Goal: Information Seeking & Learning: Learn about a topic

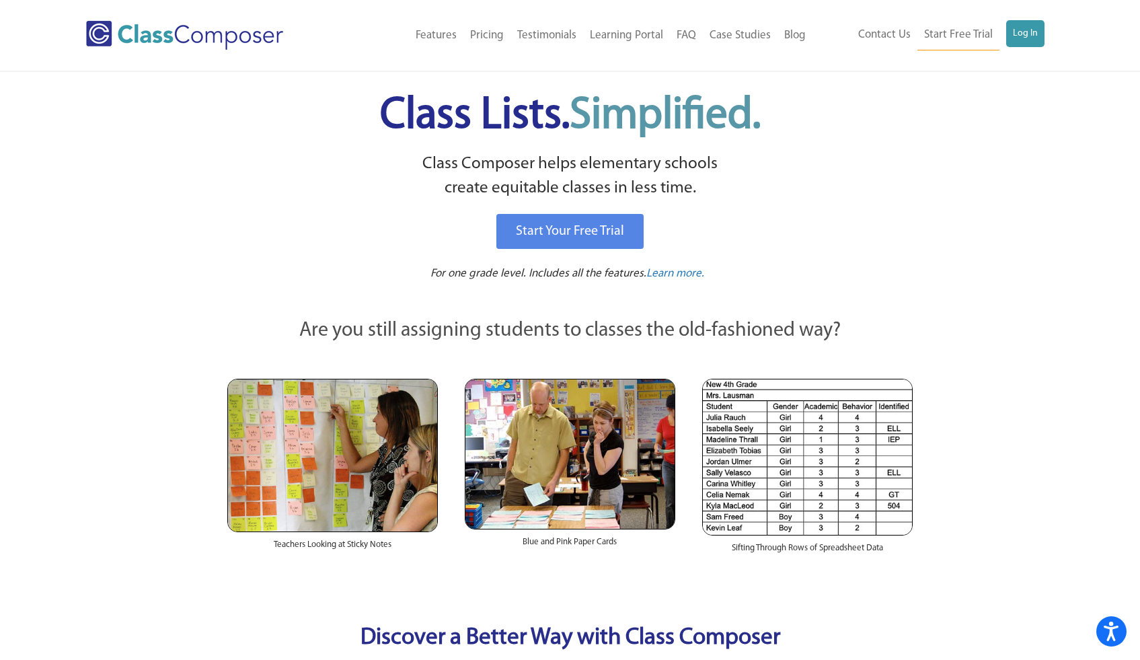
click at [757, 244] on div "Start Your Free Trial" at bounding box center [570, 232] width 663 height 42
drag, startPoint x: 717, startPoint y: 185, endPoint x: 428, endPoint y: 167, distance: 289.1
click at [428, 167] on p "Class Composer helps elementary schools create equitable classes in less time." at bounding box center [570, 176] width 690 height 49
copy p "Class Composer helps elementary schools create equitable classes in less time."
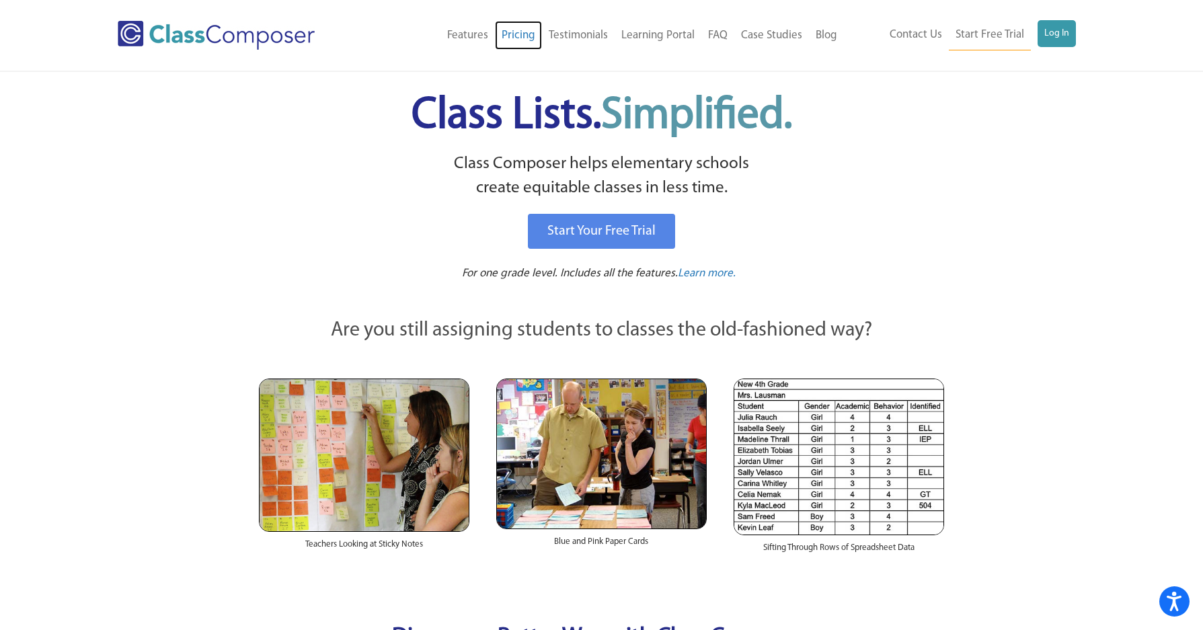
click at [525, 37] on link "Pricing" at bounding box center [518, 36] width 47 height 30
